Goal: Task Accomplishment & Management: Manage account settings

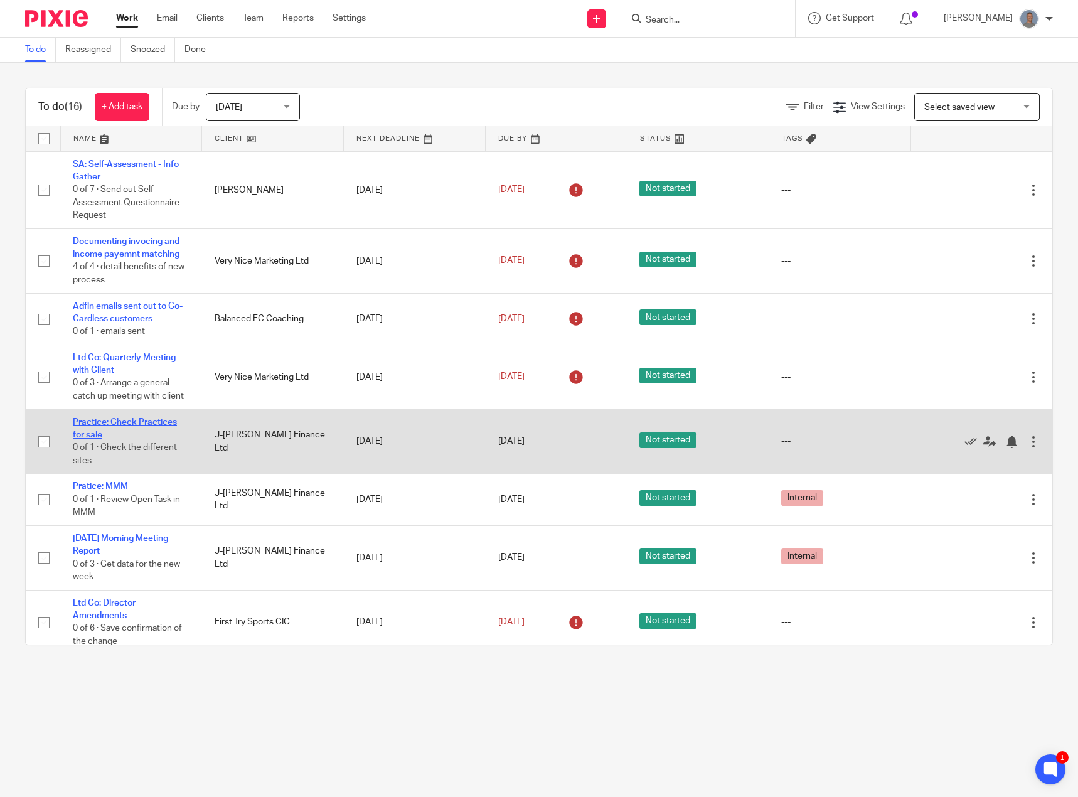
click at [132, 424] on link "Practice: Check Practices for sale" at bounding box center [125, 428] width 104 height 21
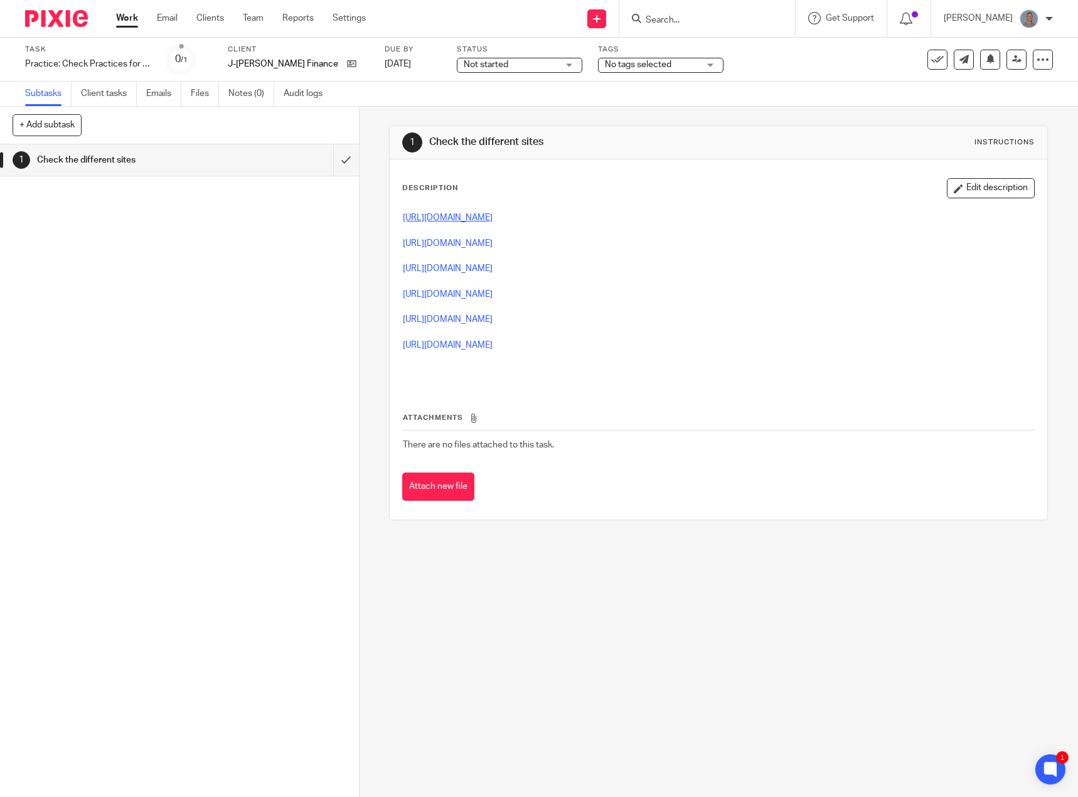
click at [493, 214] on link "https://www.practicesales.co.uk/practices-for-sale" at bounding box center [448, 217] width 90 height 9
click at [458, 244] on link "https://www.retiringaccountant.co.uk/accountancy-practices-for-sale.php" at bounding box center [448, 243] width 90 height 9
click at [430, 269] on link "https://viviansram.co.uk/practices-for-sale/" at bounding box center [448, 268] width 90 height 9
click at [434, 297] on link "https://draperhinks.com/pfs/?orderby=reference&order=desc" at bounding box center [448, 294] width 90 height 9
click at [451, 316] on link "https://www.morgancox.co.uk/buy-sell/accountancy-practices-for-sale" at bounding box center [448, 319] width 90 height 9
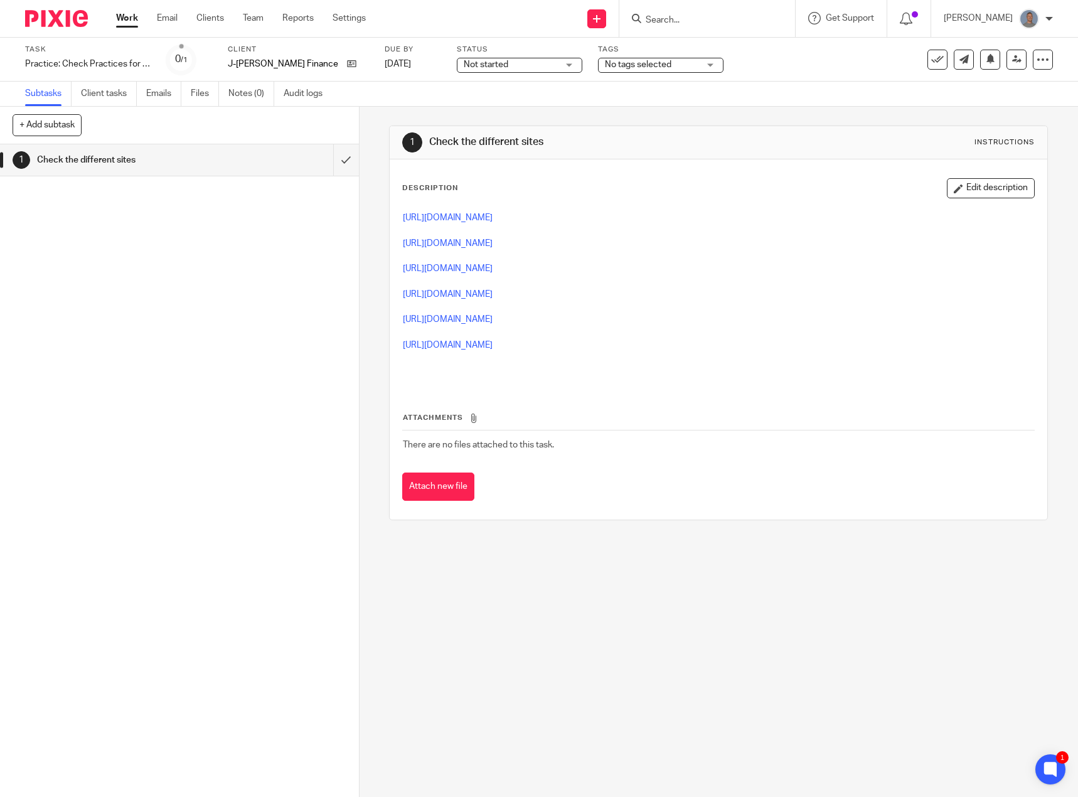
click at [480, 336] on p at bounding box center [718, 332] width 631 height 13
click at [480, 344] on link "https://accountantsforsale.co.uk/practices-for-sale-now/" at bounding box center [448, 345] width 90 height 9
click at [327, 160] on input "submit" at bounding box center [179, 159] width 359 height 31
click at [125, 19] on link "Work" at bounding box center [127, 18] width 22 height 13
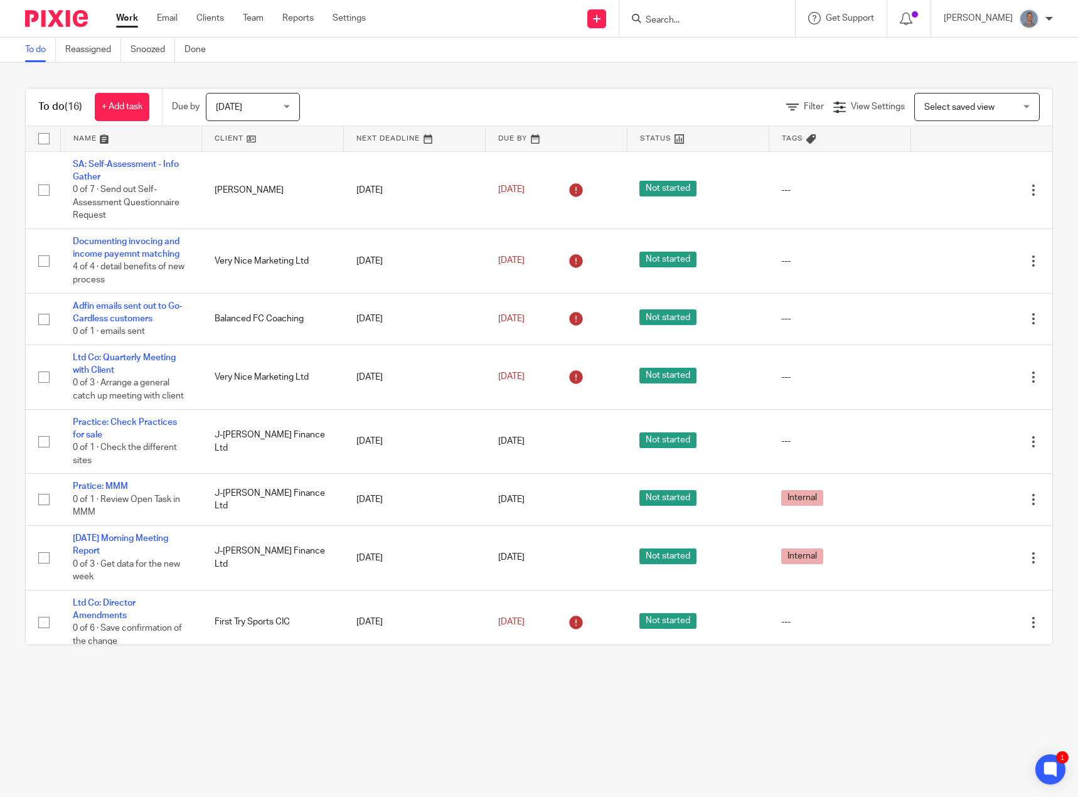
click at [731, 24] on input "Search" at bounding box center [701, 20] width 113 height 11
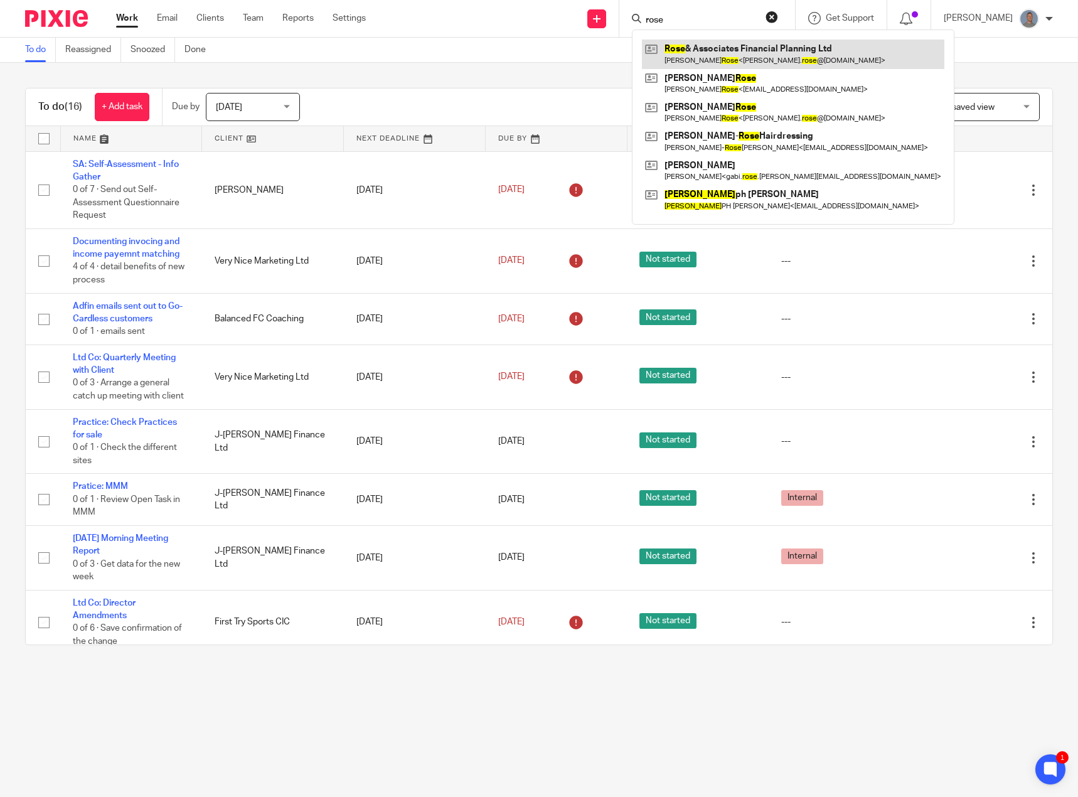
type input "rose"
click at [741, 51] on link at bounding box center [793, 54] width 303 height 29
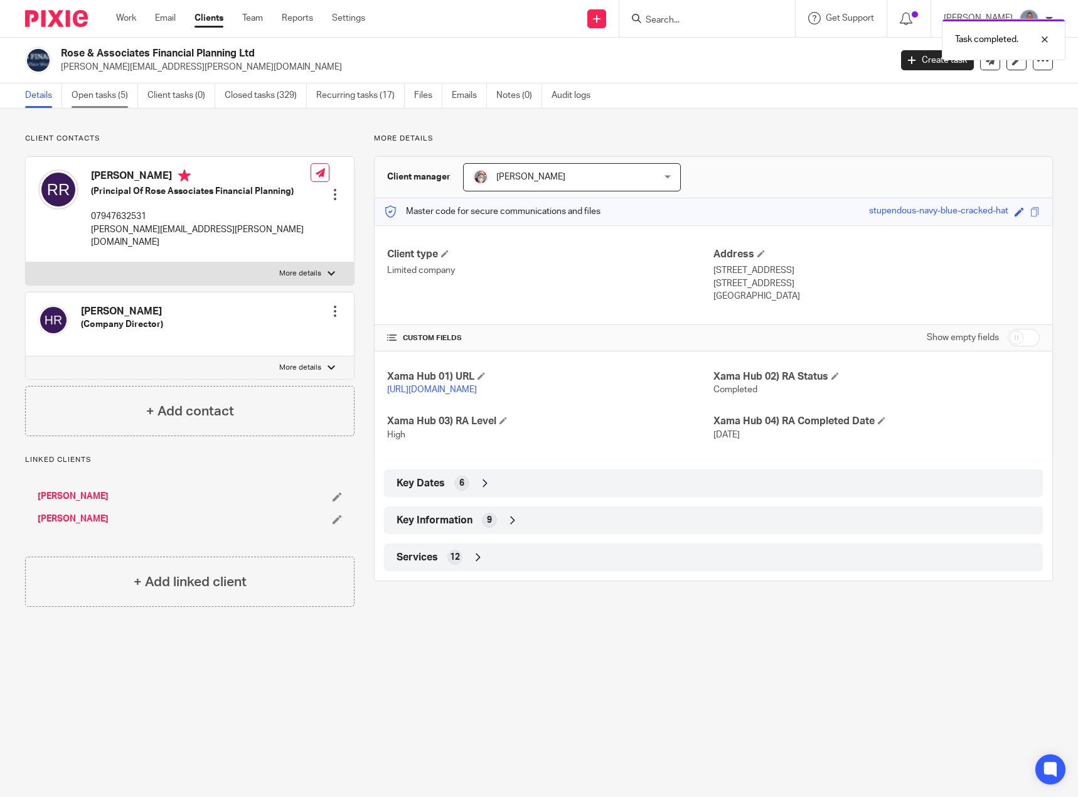
click at [104, 99] on link "Open tasks (5)" at bounding box center [105, 95] width 67 height 24
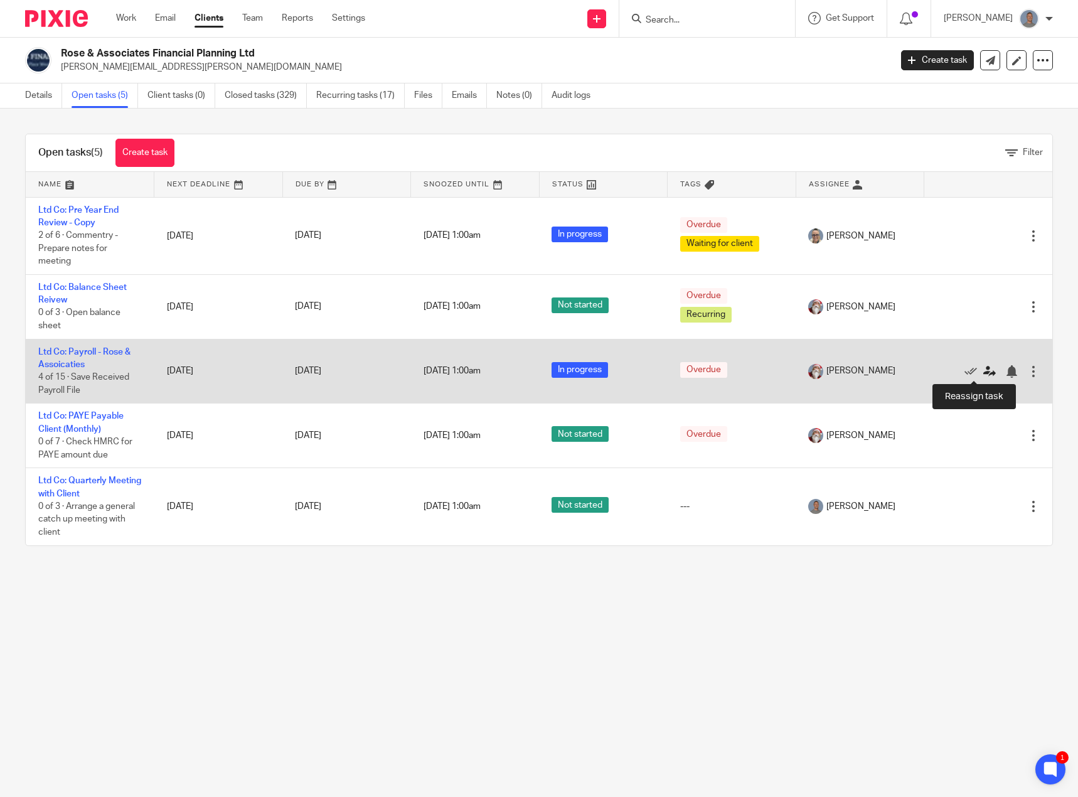
click at [984, 372] on icon at bounding box center [990, 371] width 13 height 13
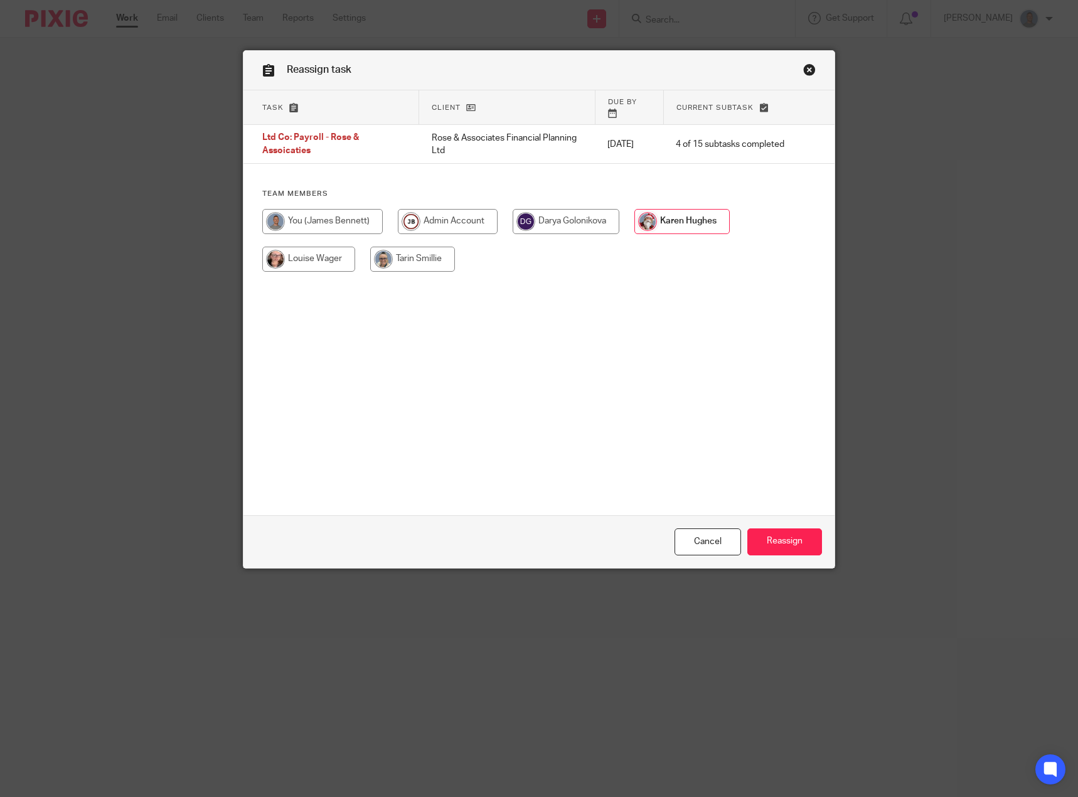
click at [577, 211] on input "radio" at bounding box center [566, 221] width 107 height 25
radio input "true"
click at [774, 534] on input "Reassign" at bounding box center [785, 541] width 75 height 27
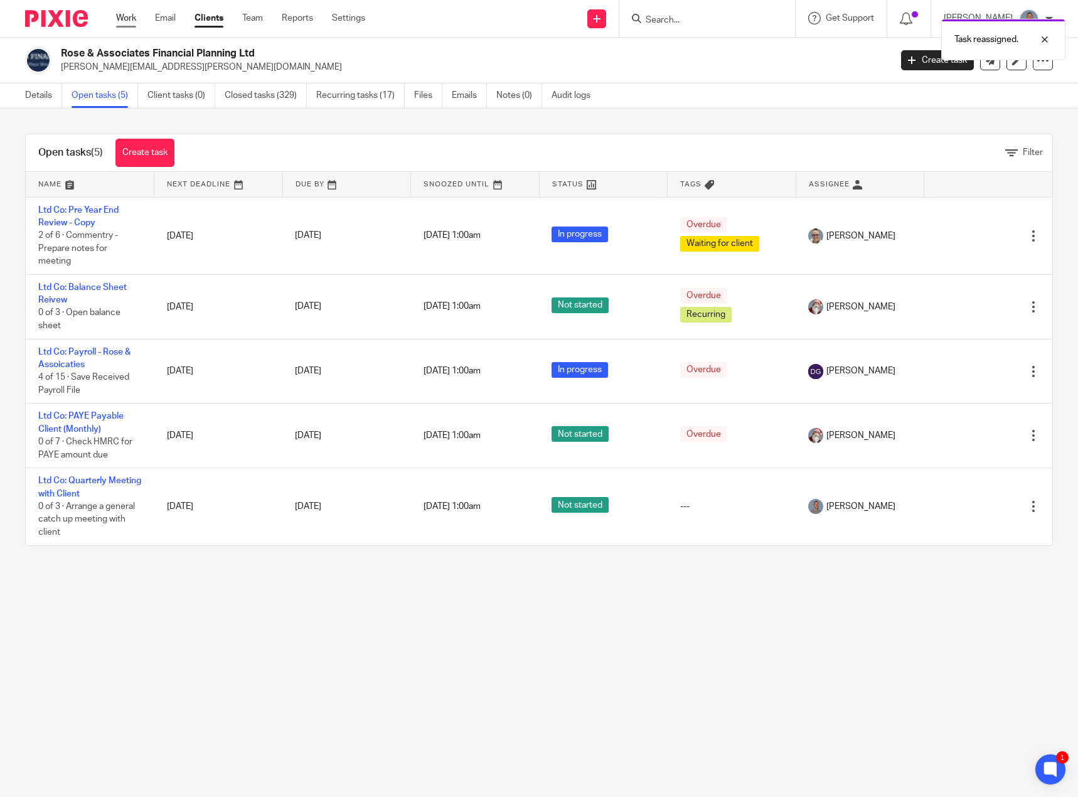
click at [129, 24] on link "Work" at bounding box center [126, 18] width 20 height 13
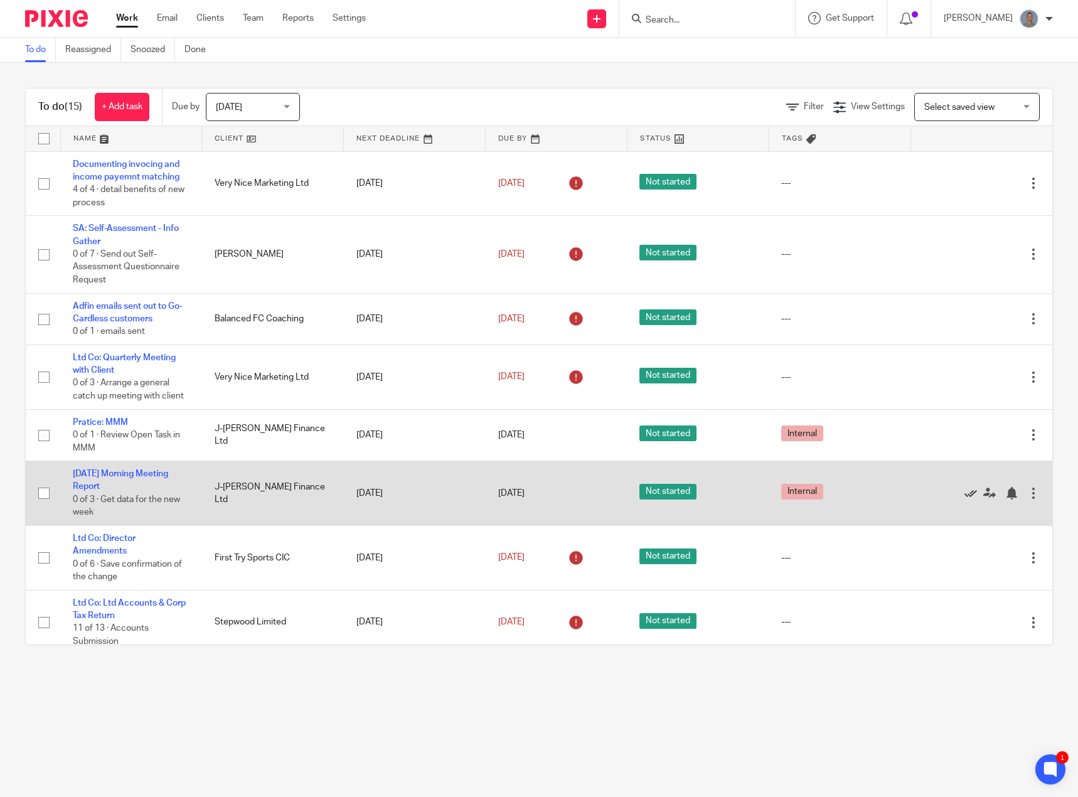
click at [965, 491] on icon at bounding box center [971, 493] width 13 height 13
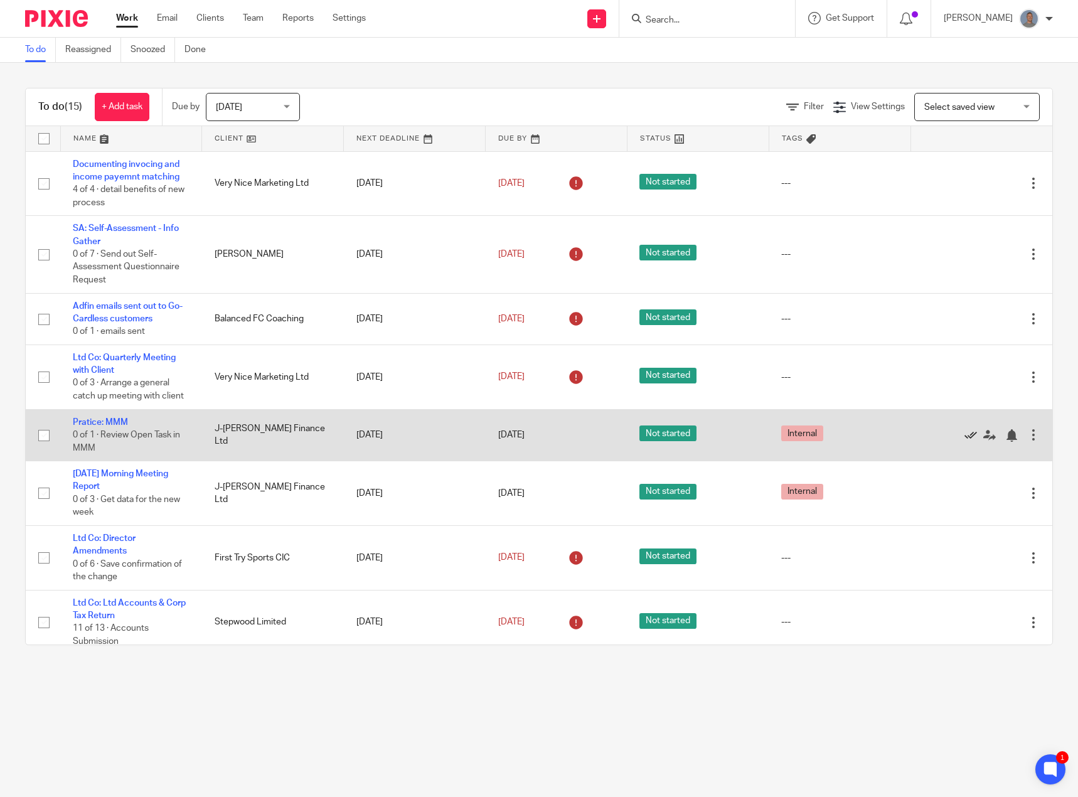
click at [965, 438] on icon at bounding box center [971, 435] width 13 height 13
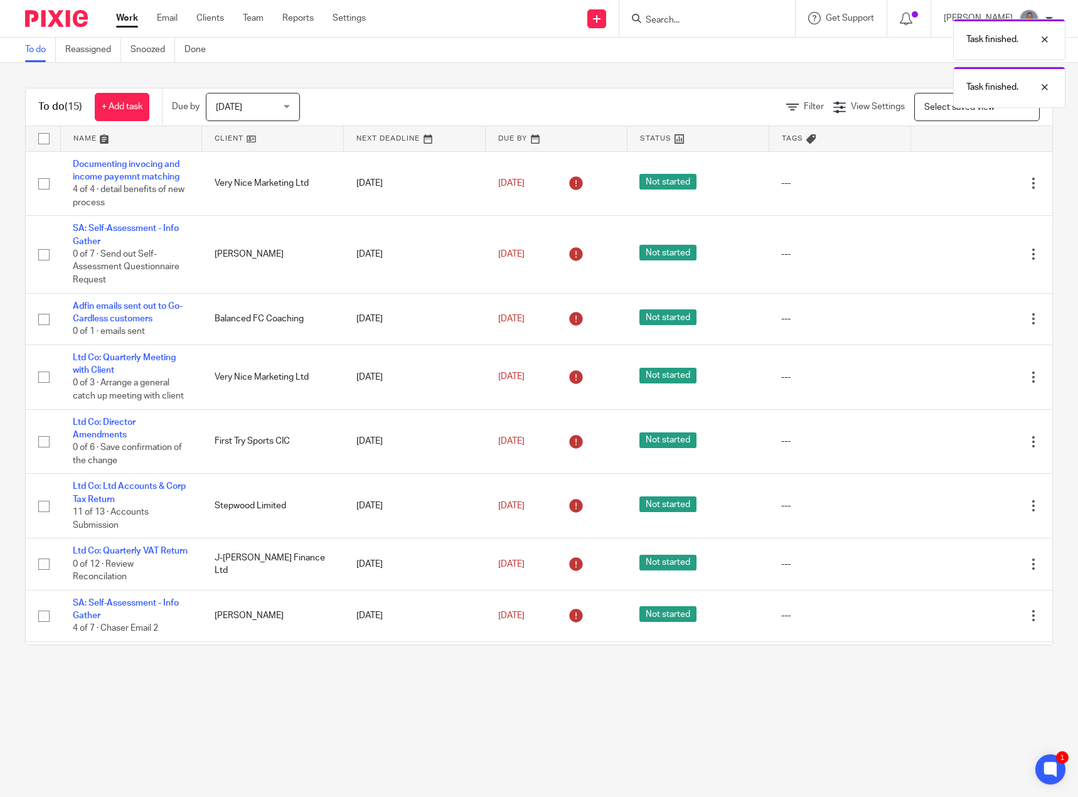
click at [946, 434] on div "Edit task Delete" at bounding box center [981, 441] width 117 height 31
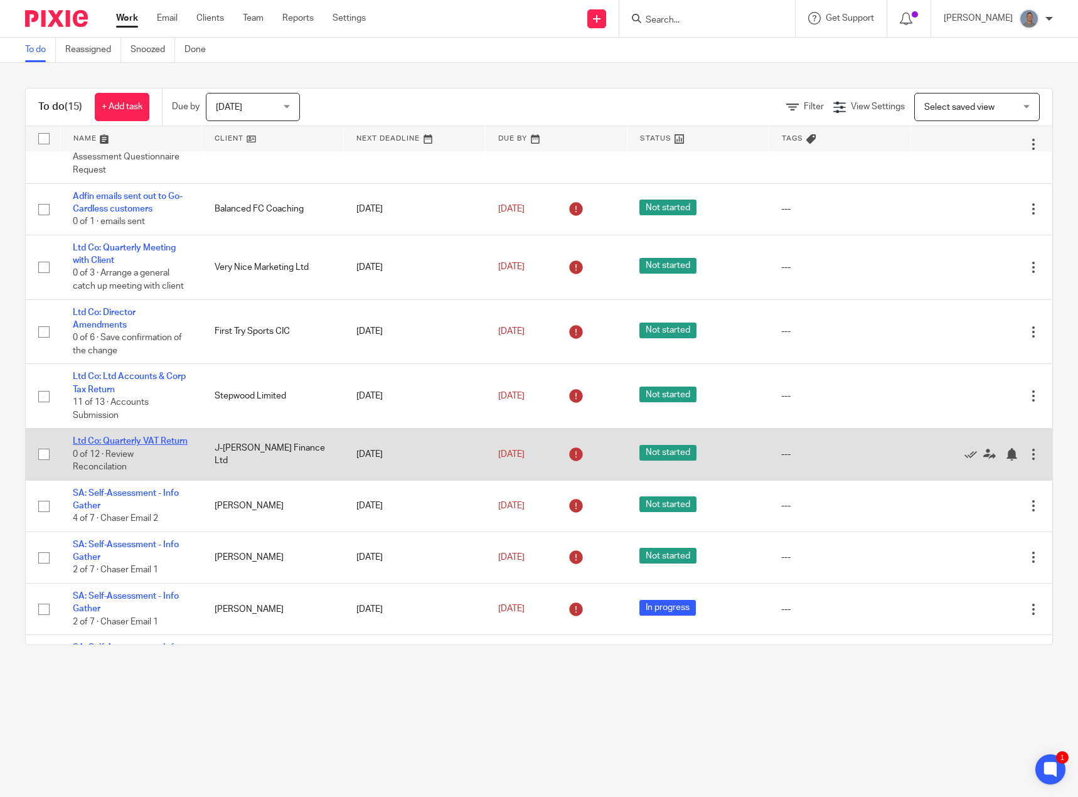
scroll to position [126, 0]
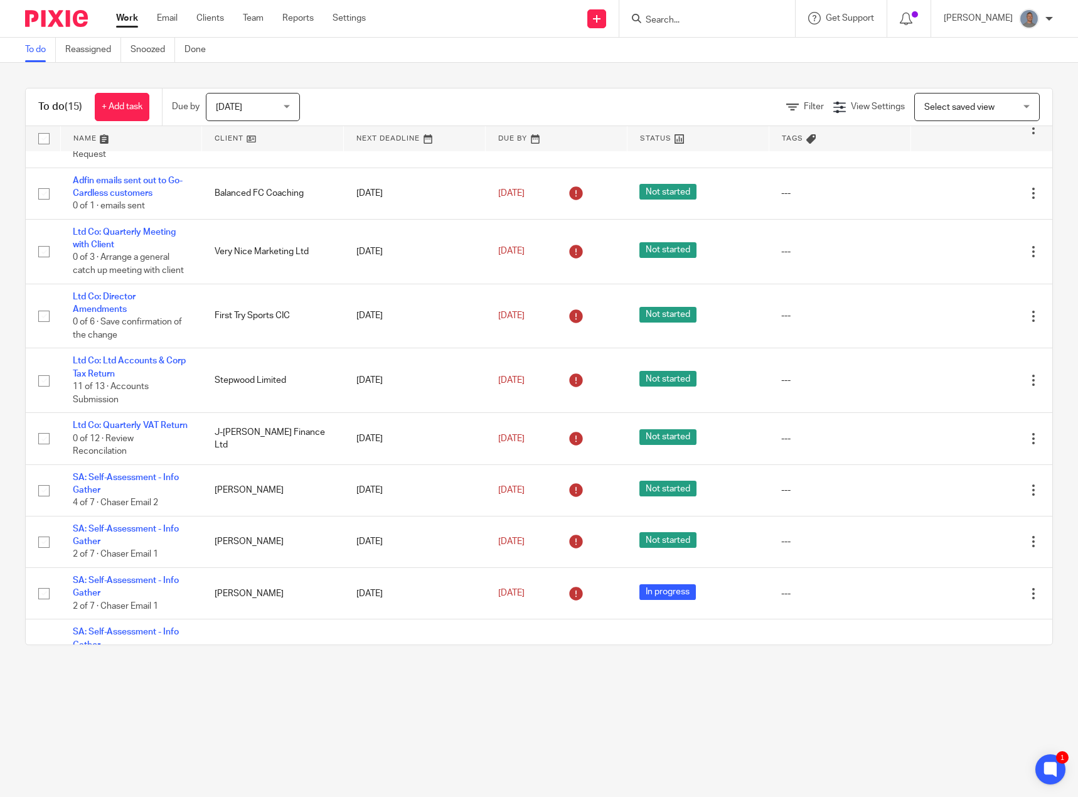
click at [260, 102] on span "[DATE]" at bounding box center [249, 107] width 67 height 26
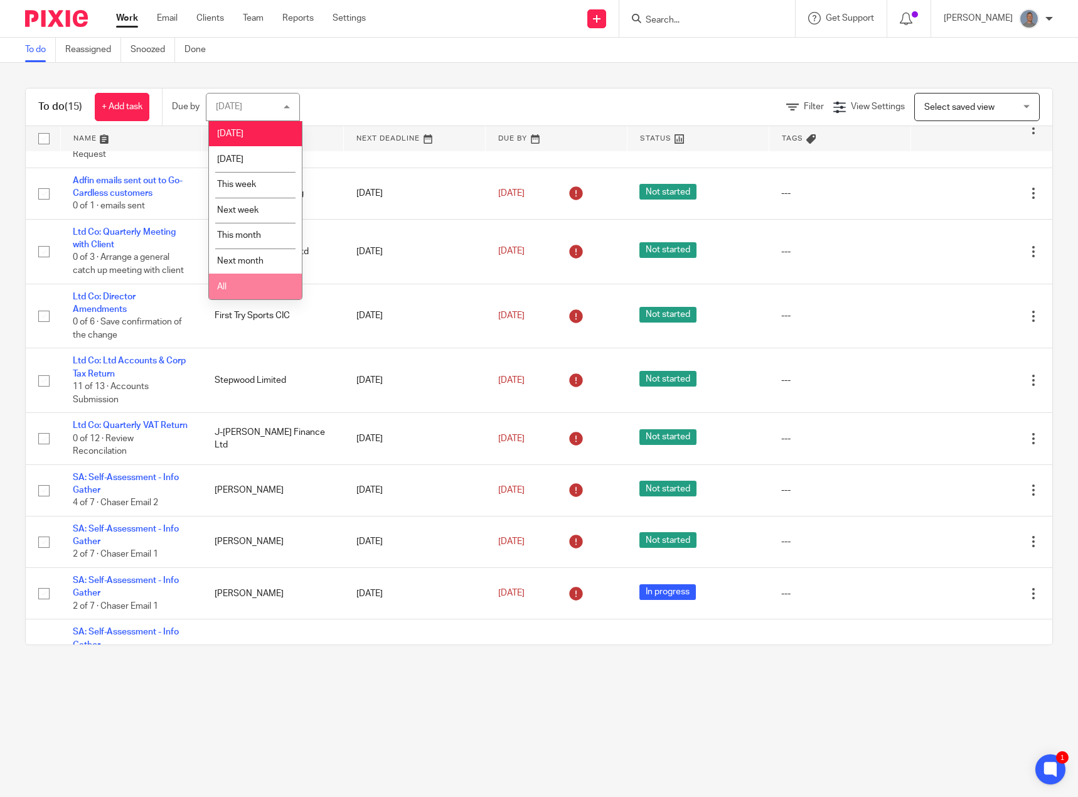
click at [240, 281] on li "All" at bounding box center [255, 287] width 93 height 26
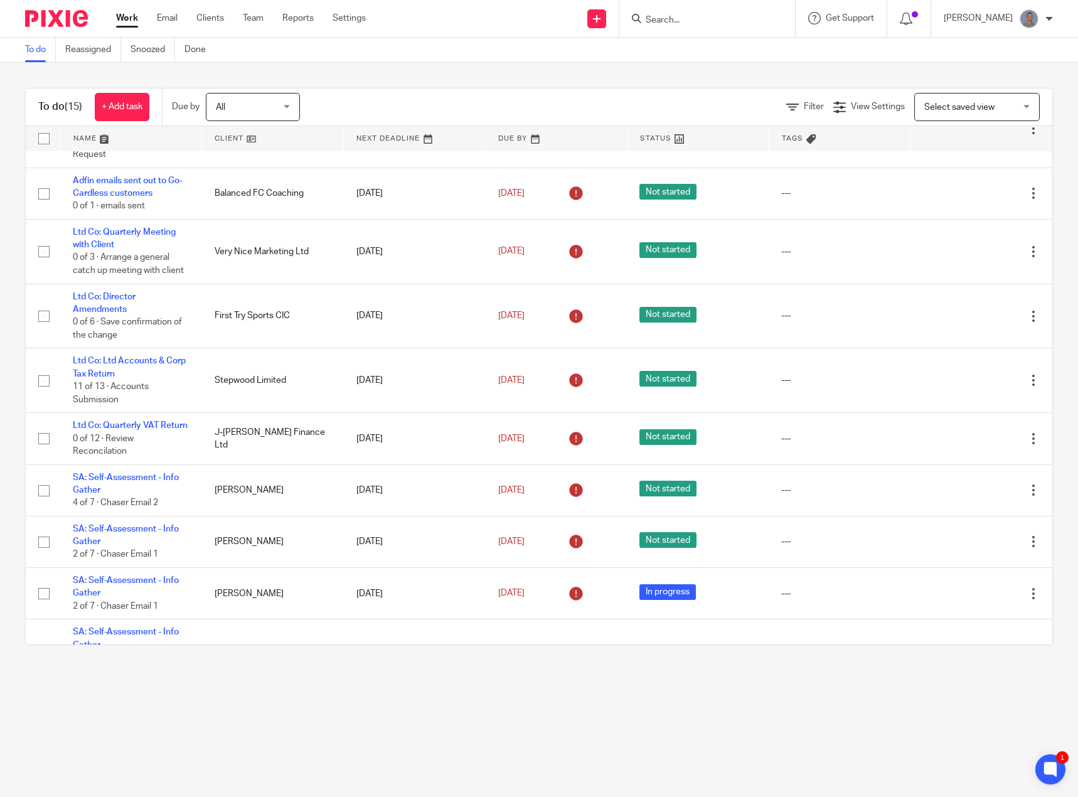
click at [344, 80] on div "To do (15) + Add task Due by All All Today Tomorrow This week Next week This mo…" at bounding box center [539, 367] width 1078 height 608
